Goal: Navigation & Orientation: Find specific page/section

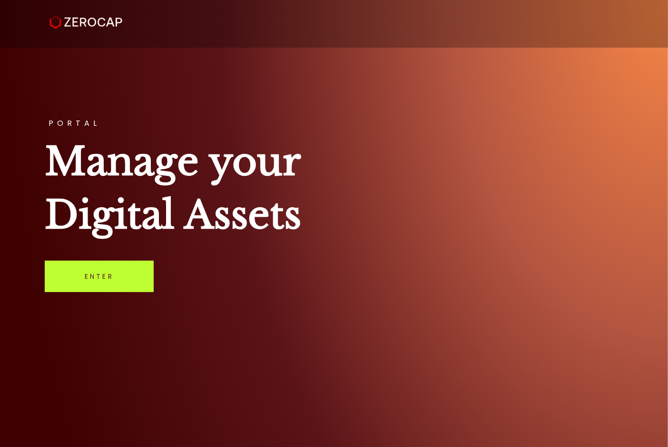
click at [126, 275] on link "Enter" at bounding box center [99, 275] width 109 height 31
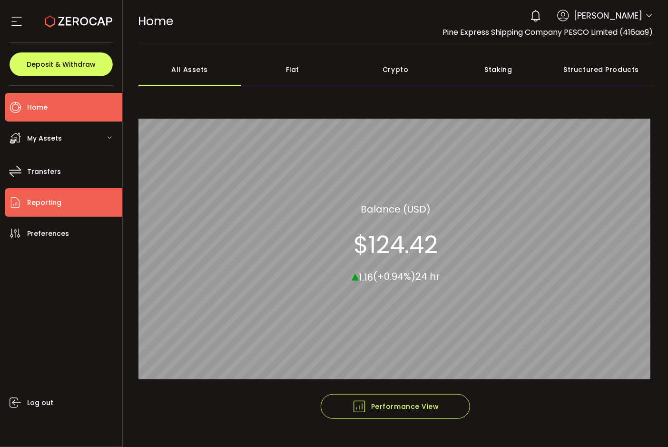
click at [54, 208] on span "Reporting" at bounding box center [44, 203] width 34 height 14
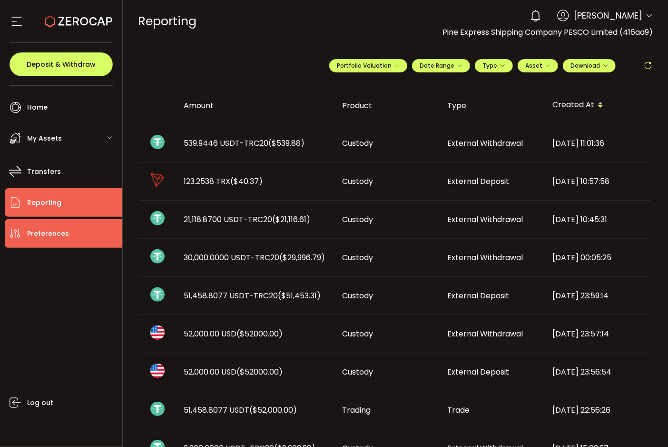
click at [49, 236] on span "Preferences" at bounding box center [48, 234] width 42 height 14
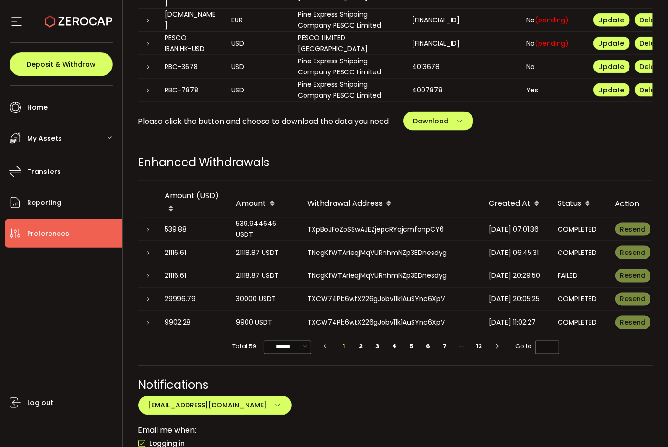
scroll to position [698, 0]
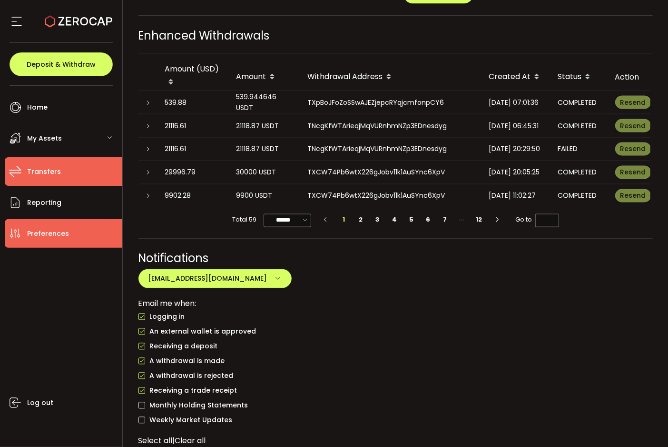
click at [74, 174] on li "Transfers" at bounding box center [64, 171] width 118 height 29
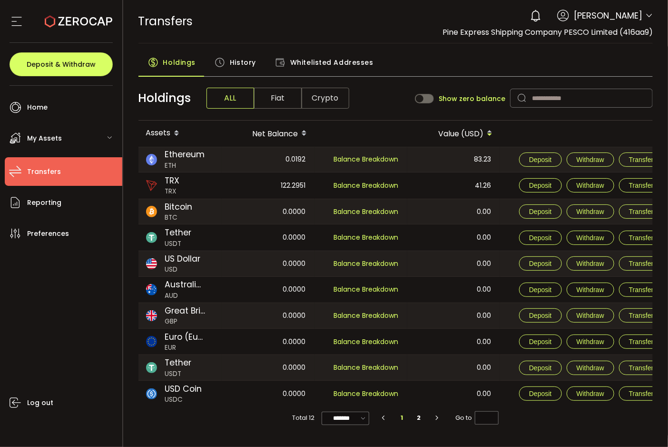
click at [344, 58] on span "Whitelisted Addresses" at bounding box center [331, 62] width 83 height 19
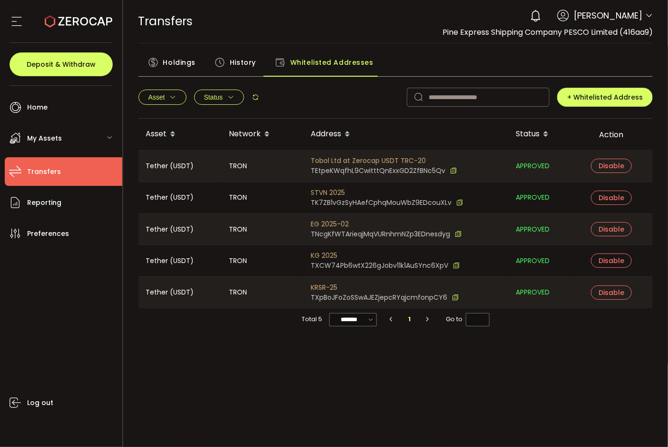
click at [454, 265] on icon at bounding box center [457, 265] width 7 height 10
click at [80, 110] on li "Home" at bounding box center [64, 107] width 118 height 29
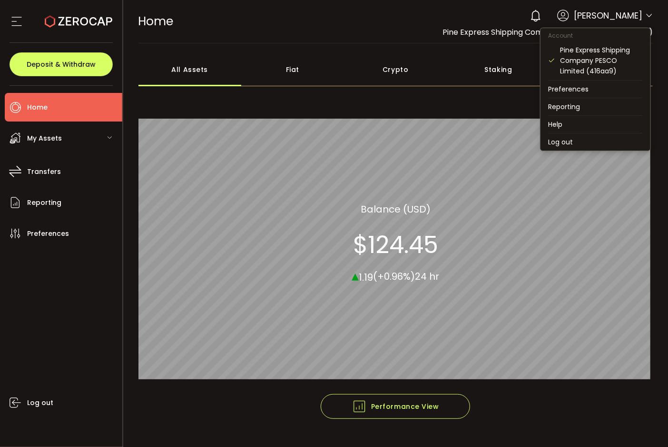
click at [646, 15] on icon at bounding box center [650, 16] width 8 height 8
click at [559, 141] on li "Log out" at bounding box center [596, 141] width 110 height 17
